Goal: Task Accomplishment & Management: Manage account settings

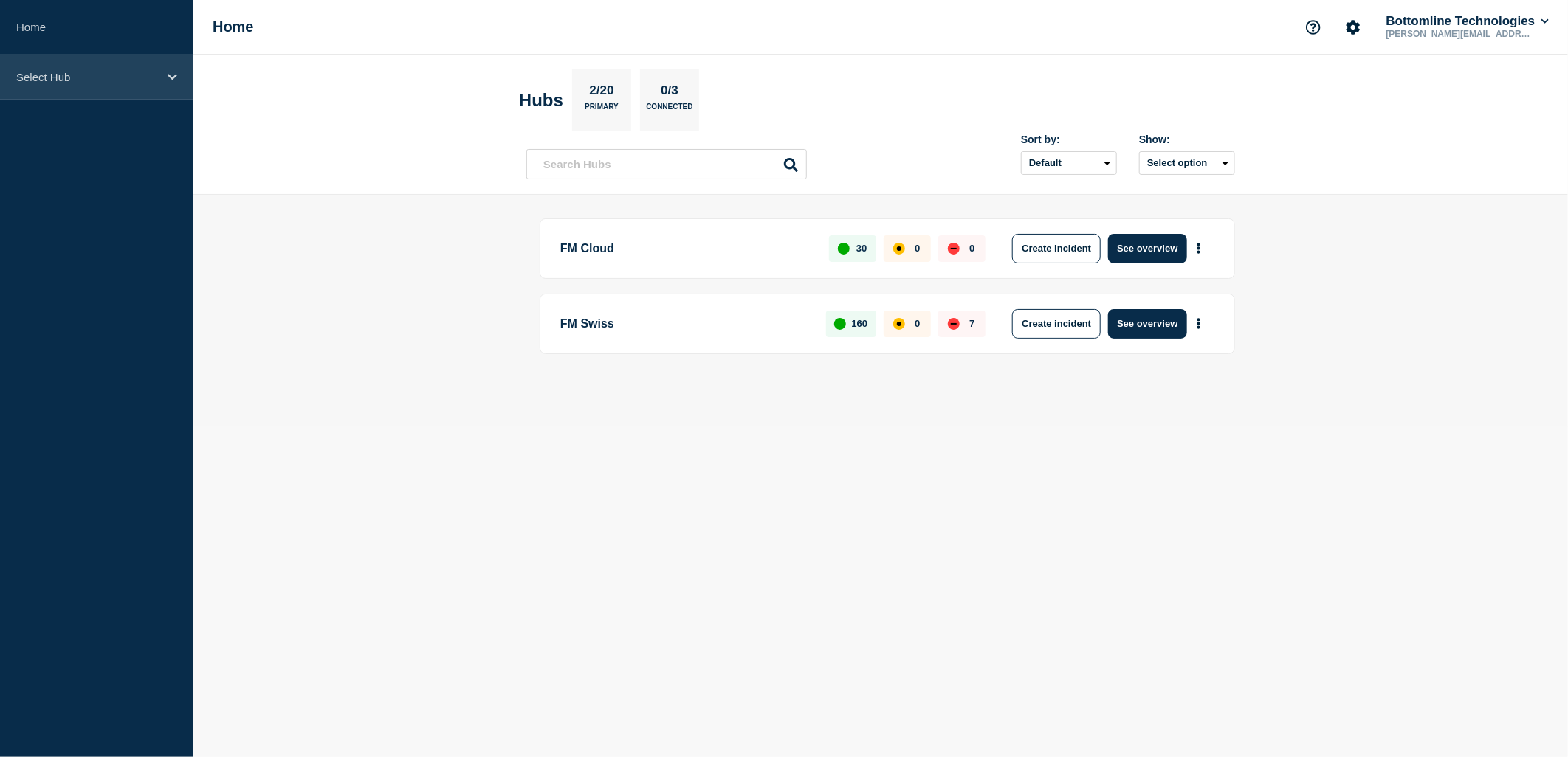
click at [70, 75] on p "Select Hub" at bounding box center [87, 77] width 142 height 13
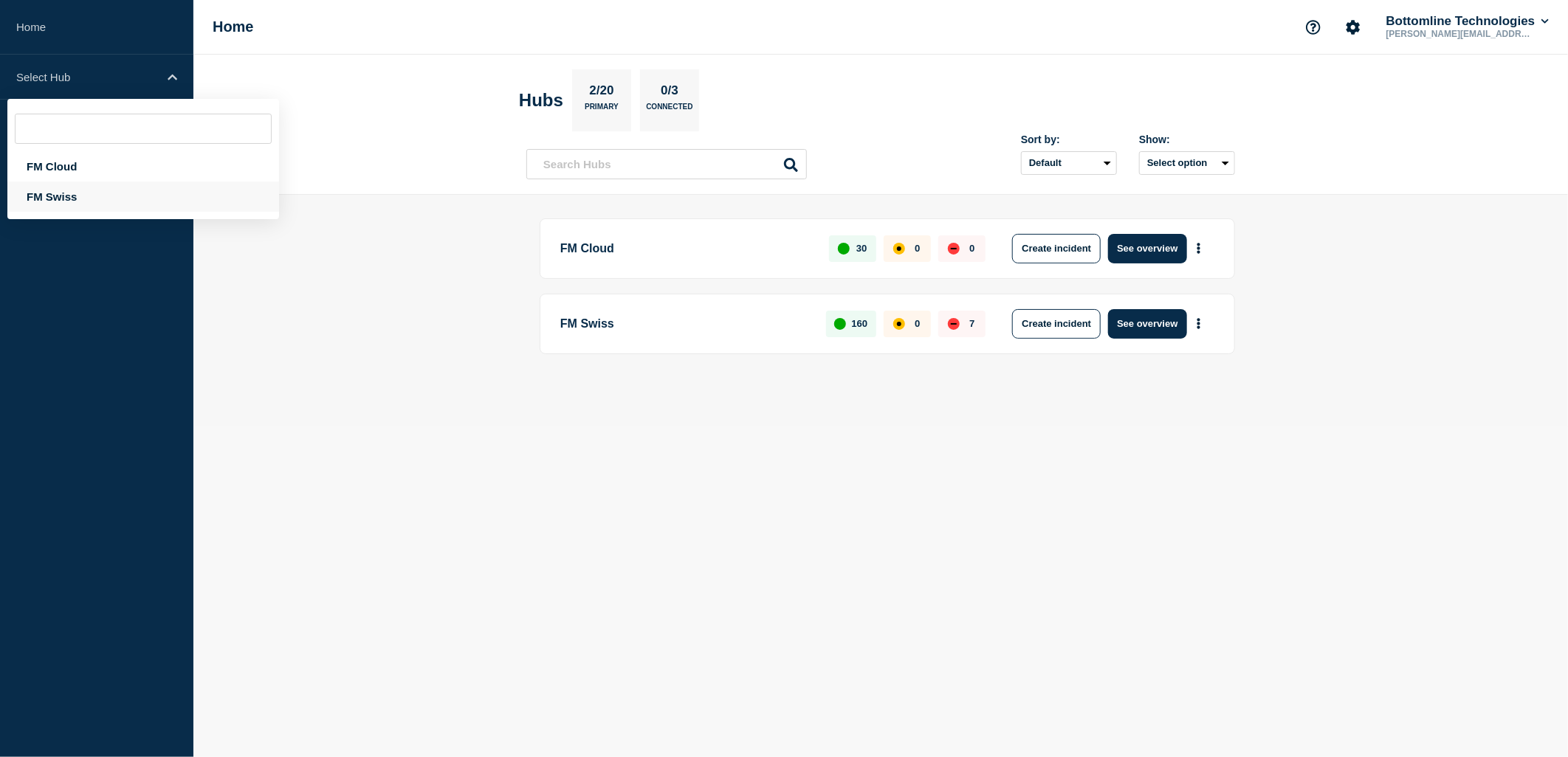
click at [70, 193] on div "FM Swiss" at bounding box center [143, 197] width 271 height 30
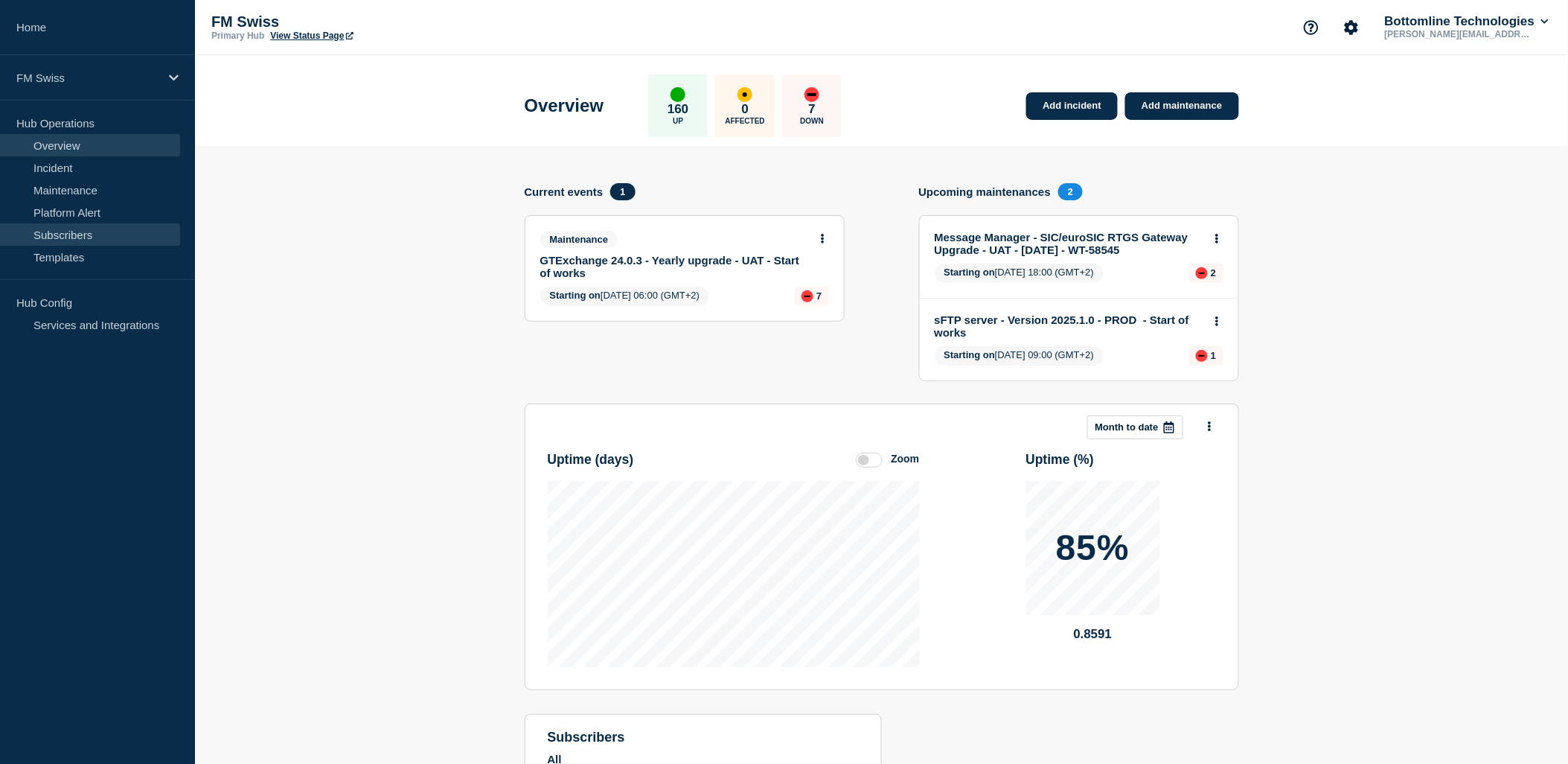
click at [84, 235] on link "Subscribers" at bounding box center [90, 235] width 180 height 23
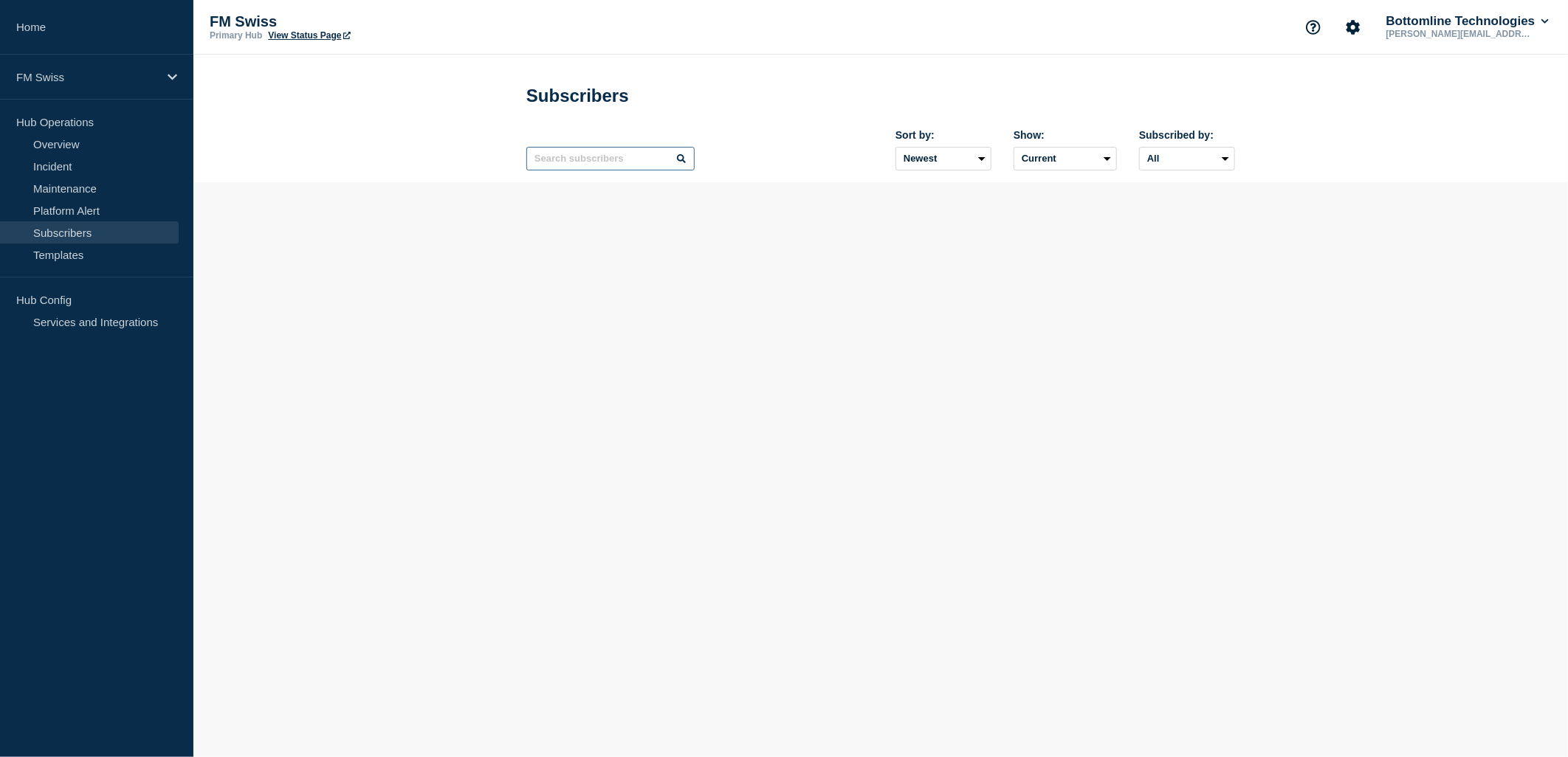
click at [602, 160] on input "text" at bounding box center [610, 158] width 168 height 24
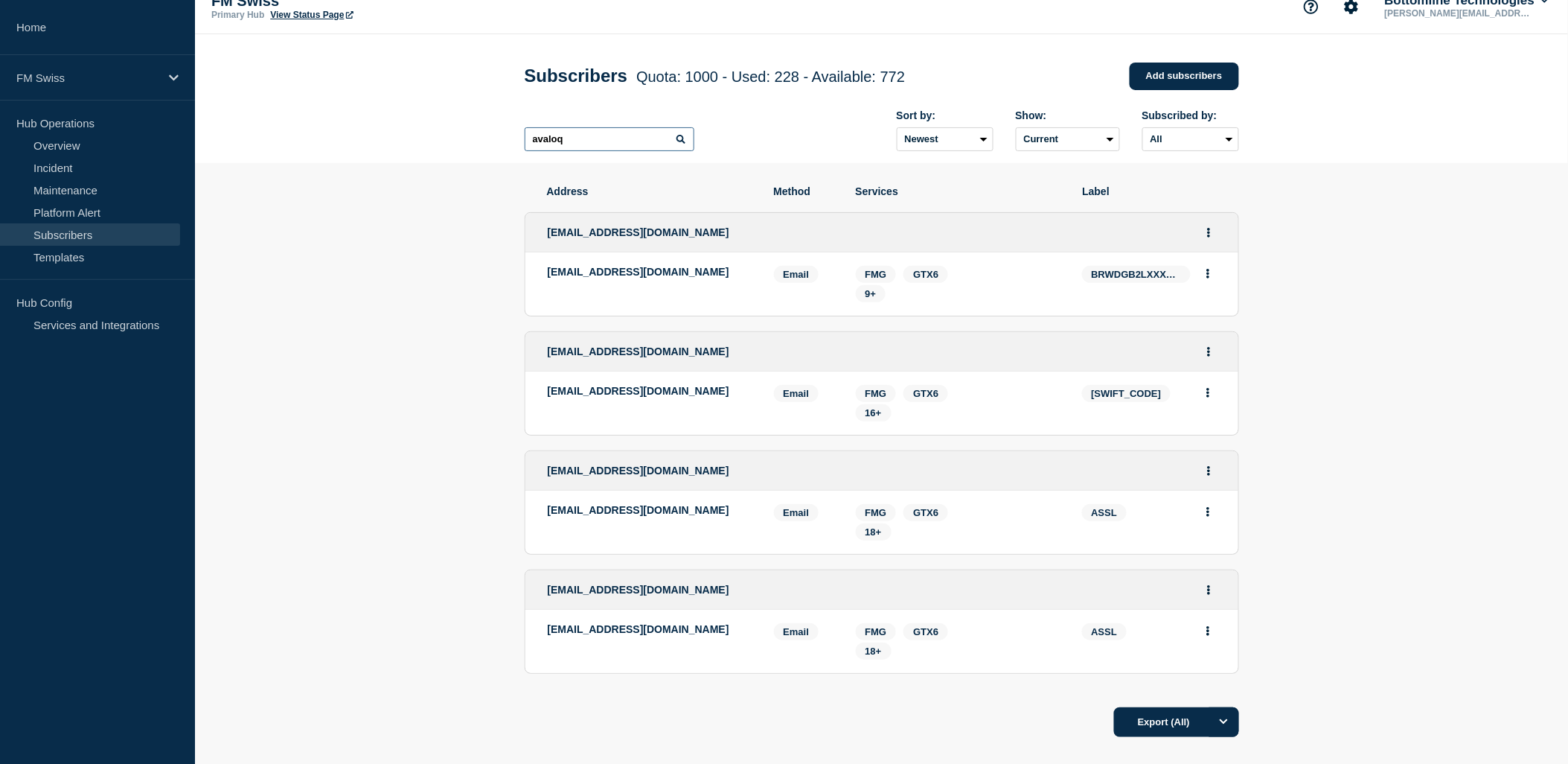
scroll to position [10, 0]
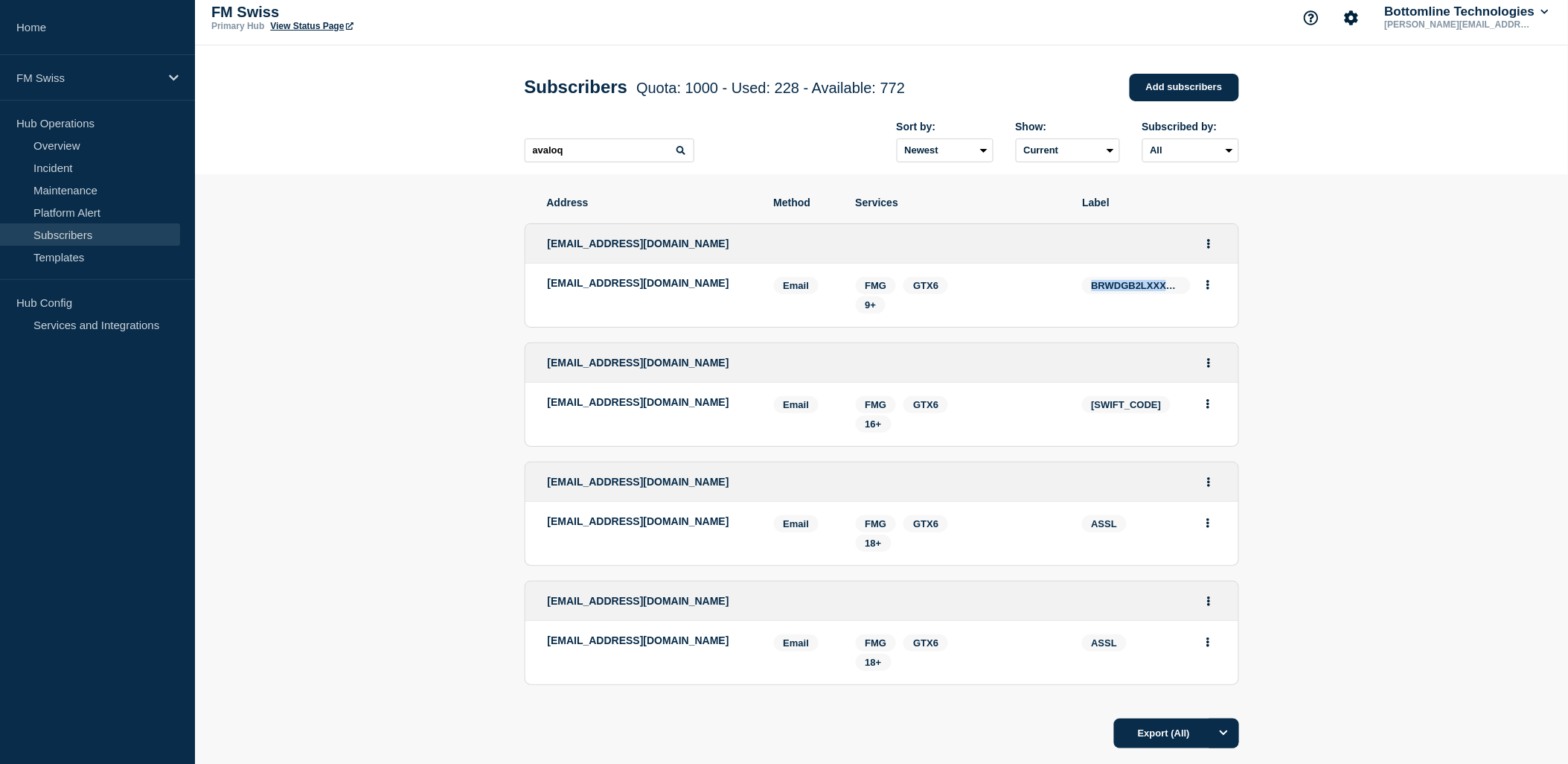
drag, startPoint x: 1093, startPoint y: 288, endPoint x: 1189, endPoint y: 288, distance: 96.0
click at [1189, 288] on span "BRWDGB2LXXXX, [SWIFT_CODE], [SWIFT_CODE]" at bounding box center [1137, 285] width 109 height 17
click at [611, 149] on input "avaloq" at bounding box center [609, 151] width 170 height 24
drag, startPoint x: 611, startPoint y: 149, endPoint x: 108, endPoint y: 159, distance: 503.1
click at [109, 165] on div "Home FM Swiss Hub Operations Overview Incident Maintenance Platform Alert Subsc…" at bounding box center [784, 437] width 1568 height 894
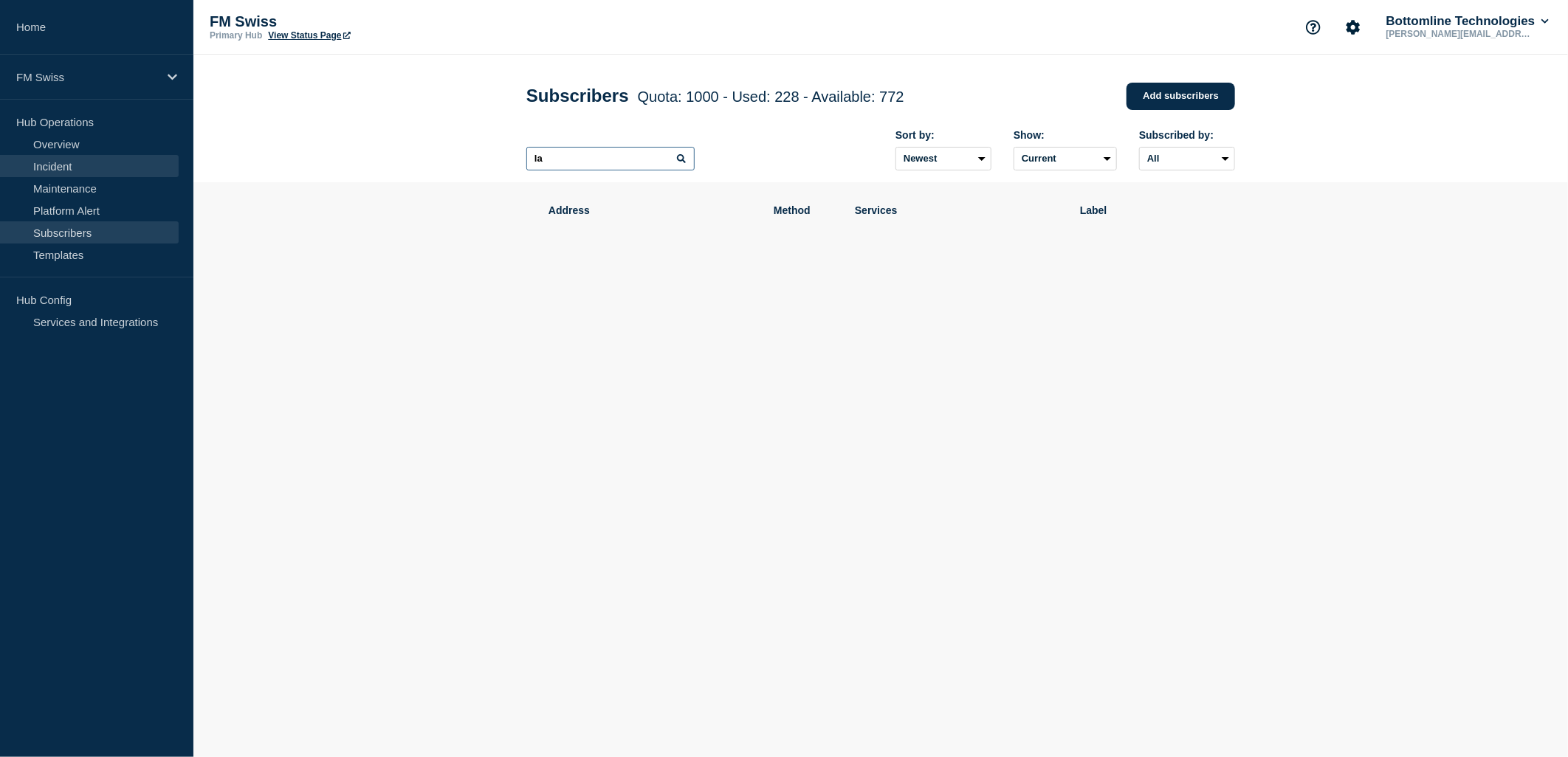
type input "l"
drag, startPoint x: 579, startPoint y: 158, endPoint x: 393, endPoint y: 150, distance: 186.2
click at [393, 150] on header "Subscribers Quota: 1000 - Used: 228 - Available: 772 Quota Used Available 1000 …" at bounding box center [881, 118] width 1375 height 128
type input "m"
type input "[PERSON_NAME]"
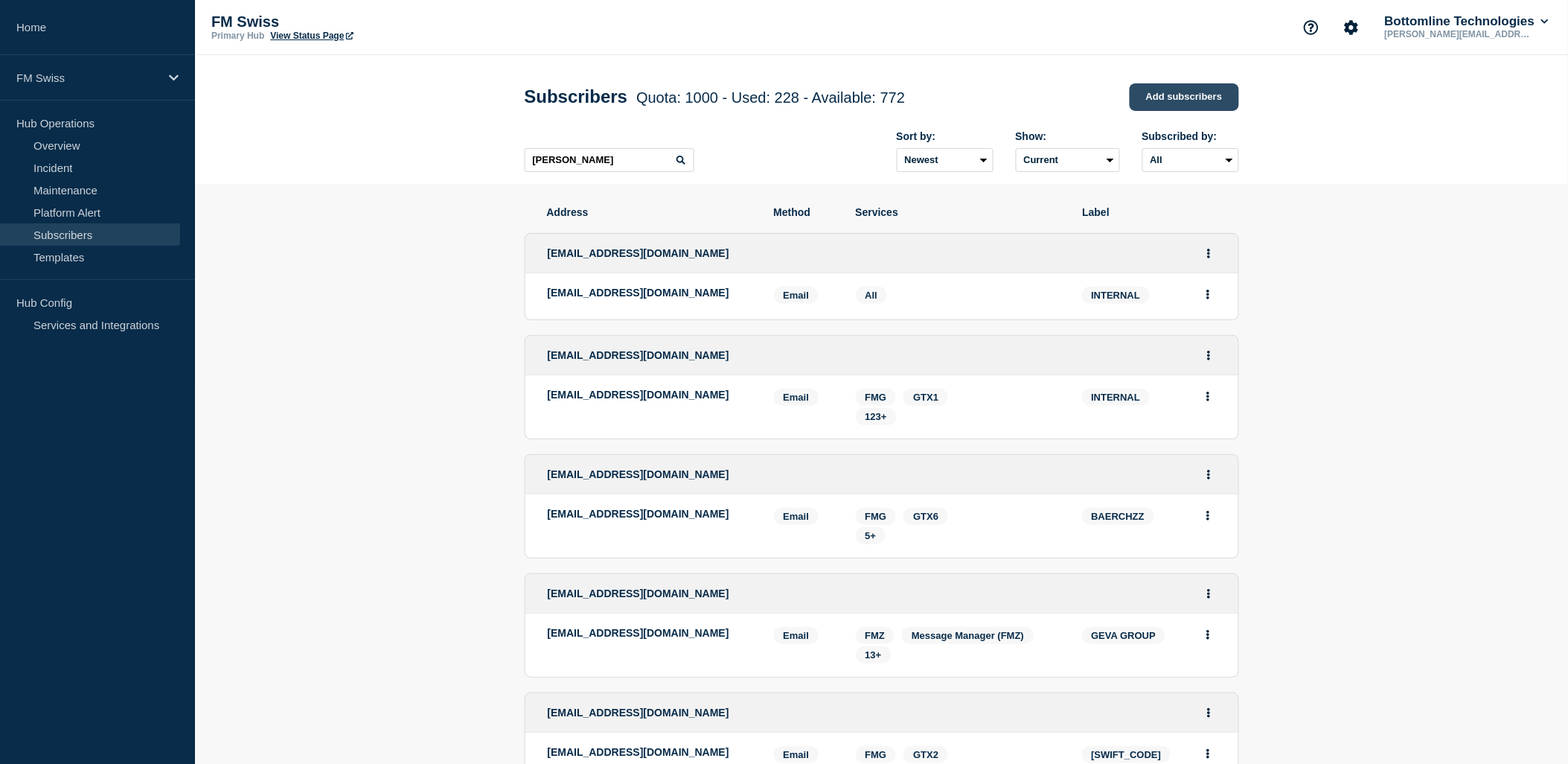
click at [1166, 100] on link "Add subscribers" at bounding box center [1184, 97] width 109 height 28
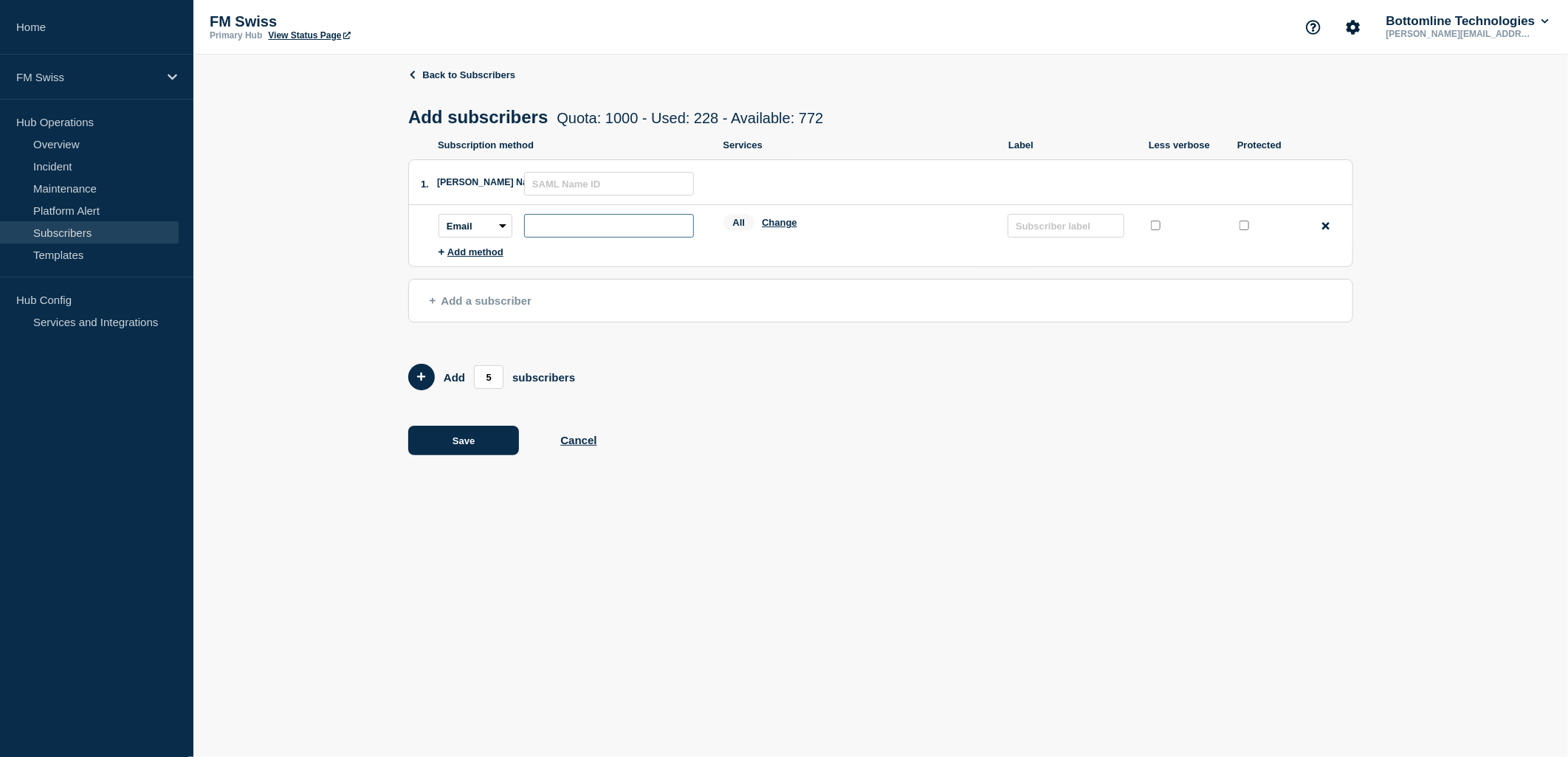
click at [571, 229] on input "subscription-address" at bounding box center [609, 226] width 170 height 24
type input "[PERSON_NAME][EMAIL_ADDRESS][PERSON_NAME][DOMAIN_NAME]"
click at [1086, 232] on input "text" at bounding box center [1066, 226] width 117 height 24
type input "internal"
click at [470, 445] on button "Save" at bounding box center [464, 440] width 111 height 29
